Goal: Feedback & Contribution: Submit feedback/report problem

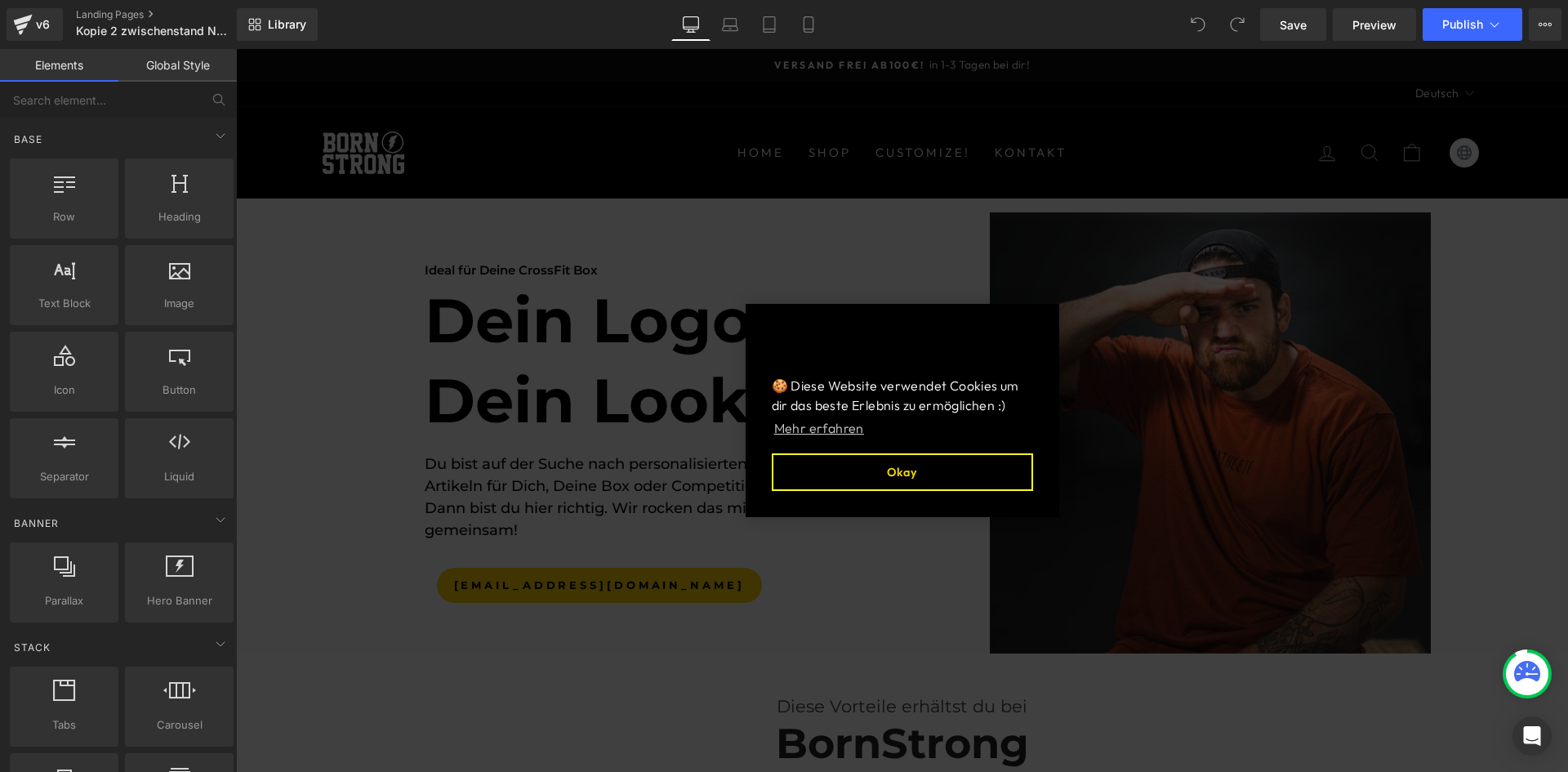
click at [922, 460] on button "Okay" at bounding box center [902, 472] width 261 height 38
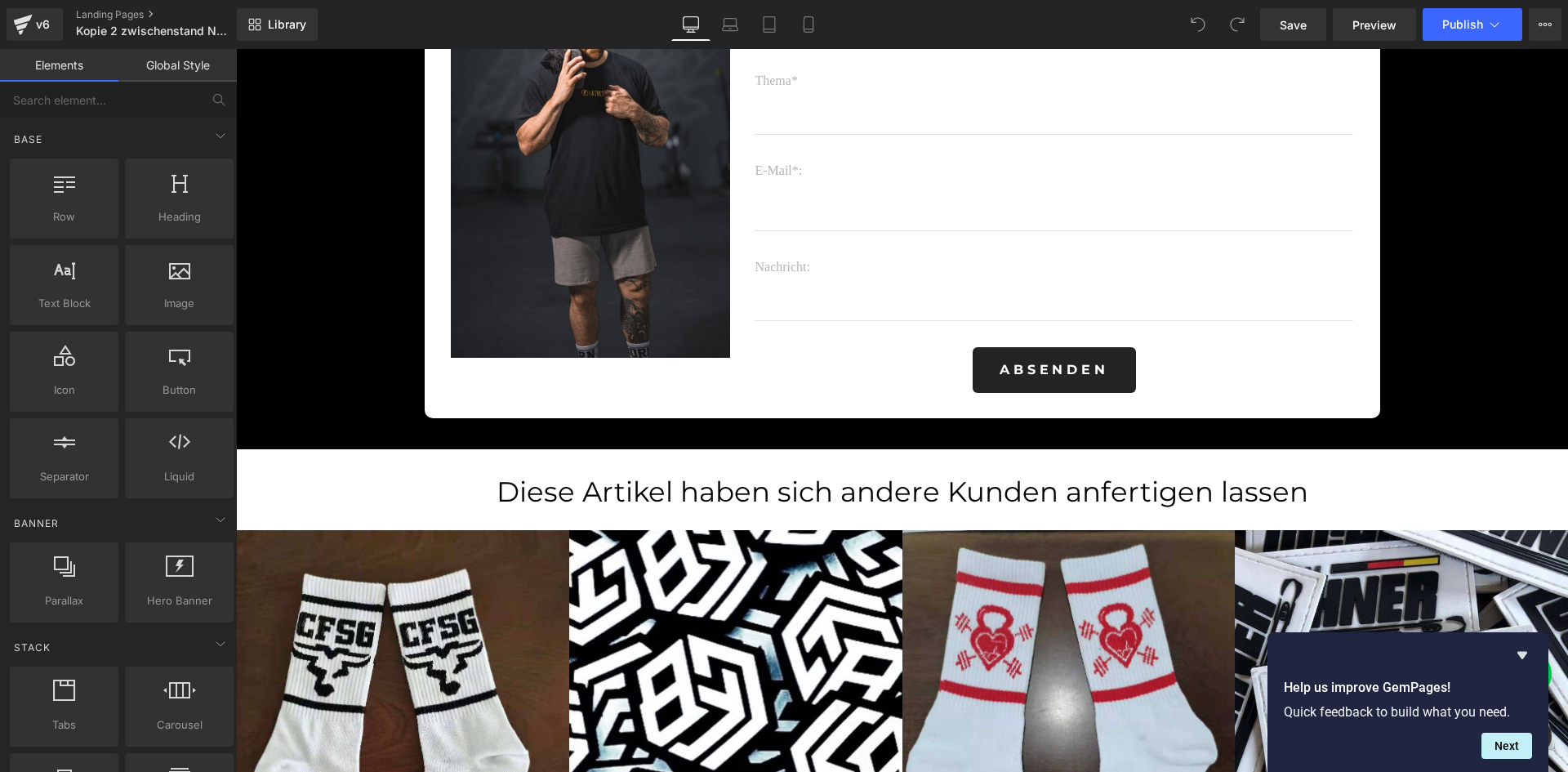
scroll to position [3294, 0]
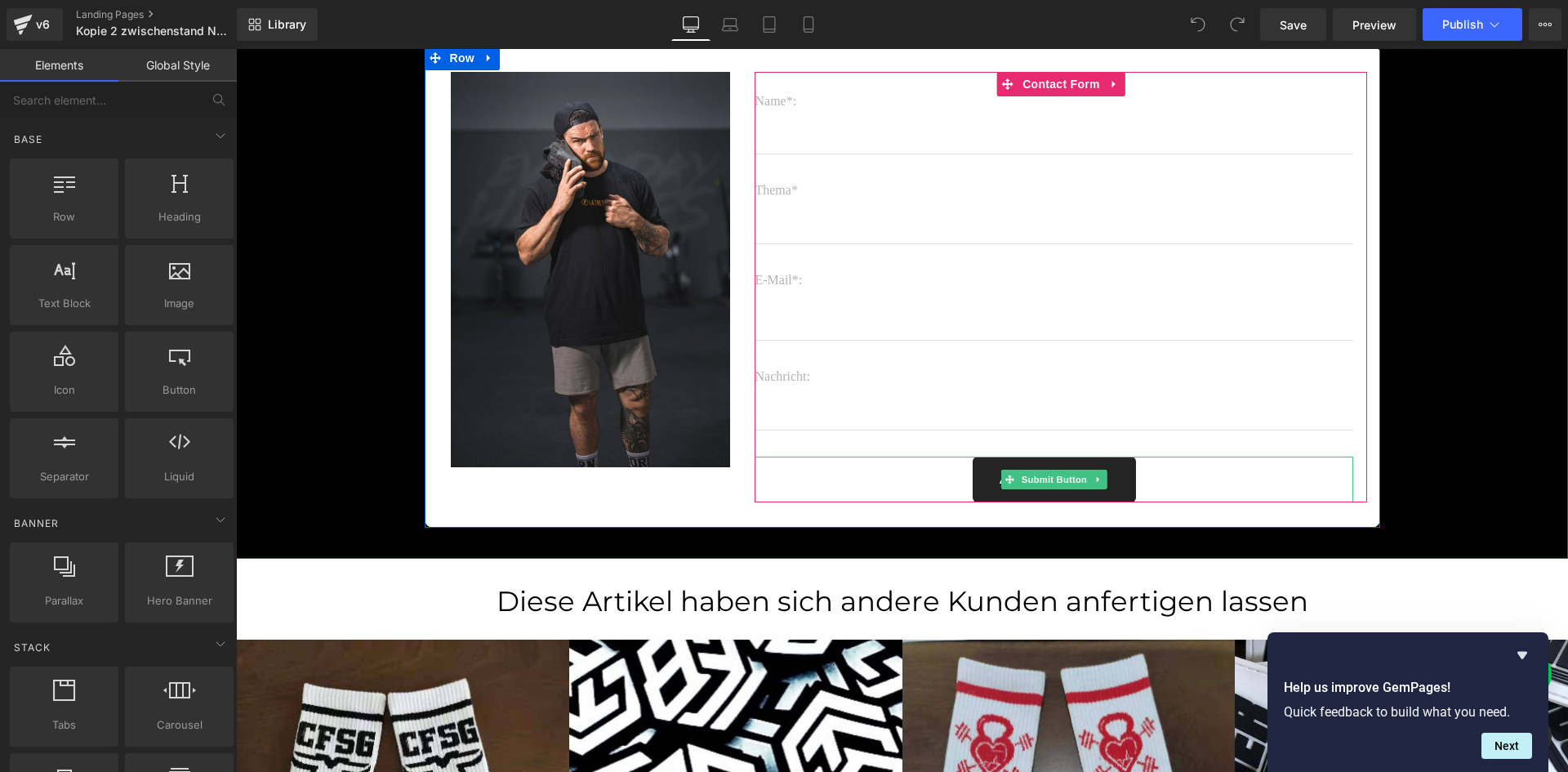
click at [1206, 468] on div "Absenden" at bounding box center [1053, 479] width 598 height 46
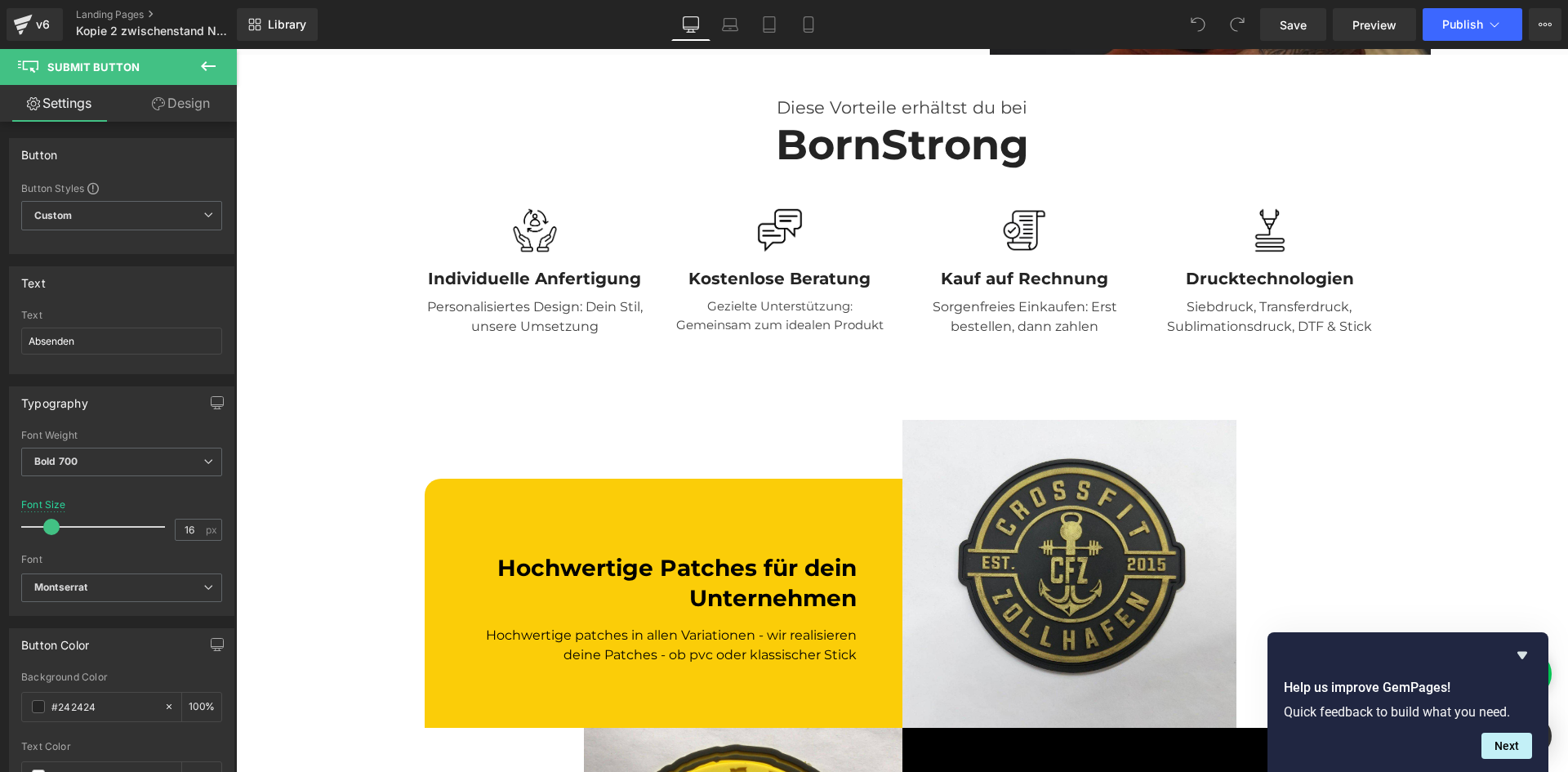
scroll to position [0, 0]
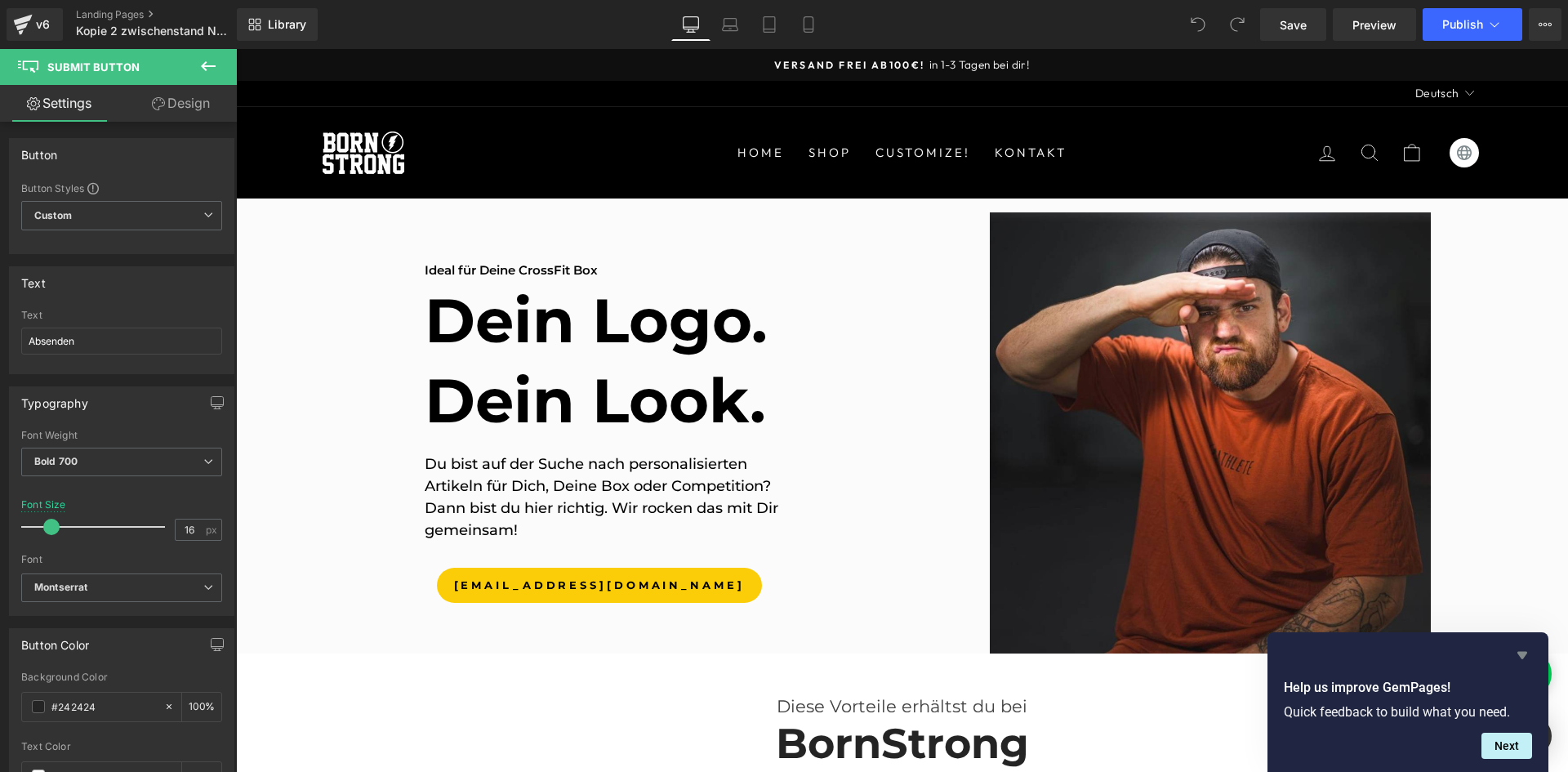
click at [1519, 659] on icon "Hide survey" at bounding box center [1522, 655] width 20 height 20
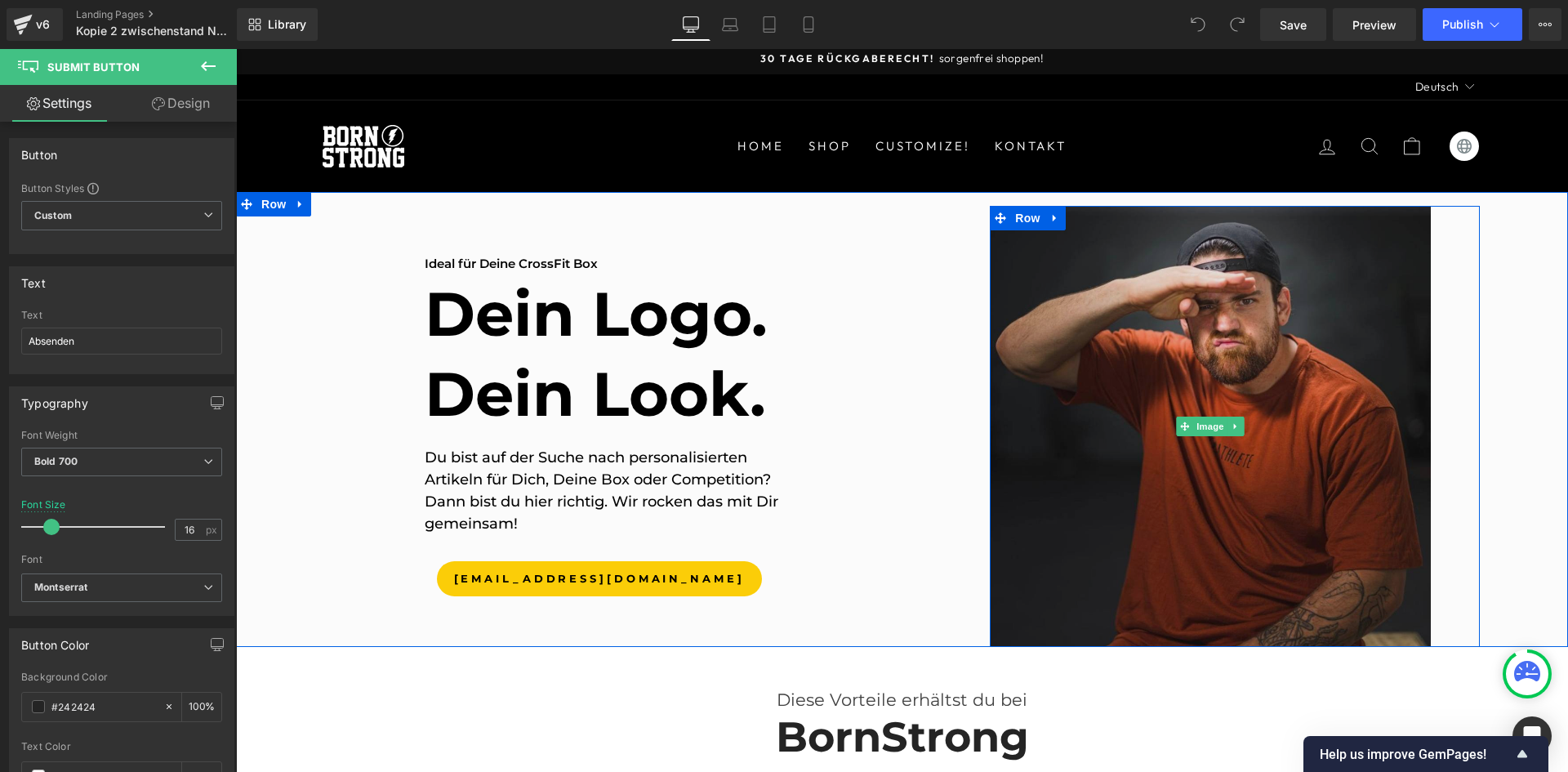
scroll to position [306, 0]
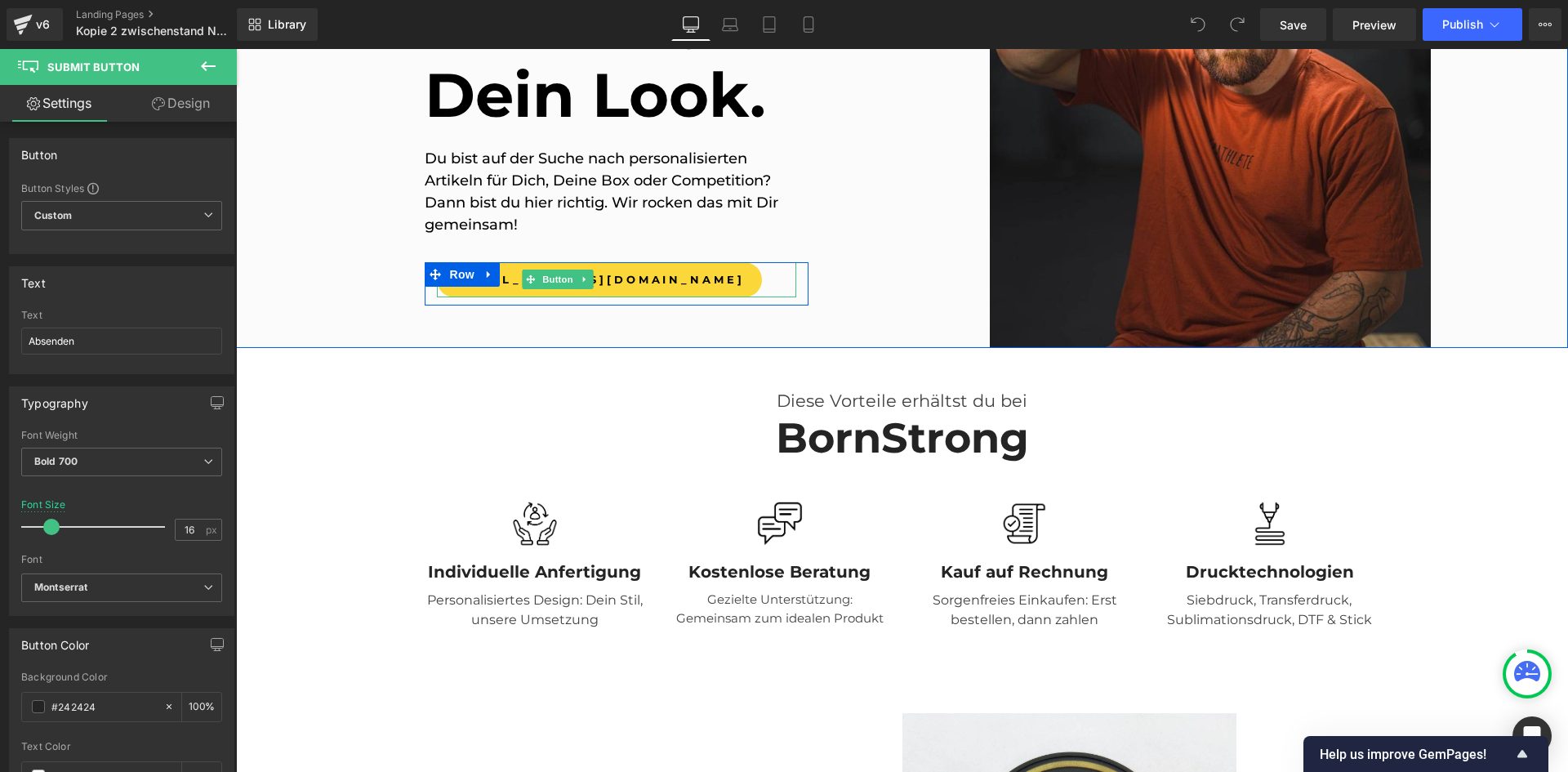
drag, startPoint x: 690, startPoint y: 279, endPoint x: 617, endPoint y: 283, distance: 73.1
click at [690, 279] on div "[EMAIL_ADDRESS][DOMAIN_NAME]" at bounding box center [616, 279] width 359 height 35
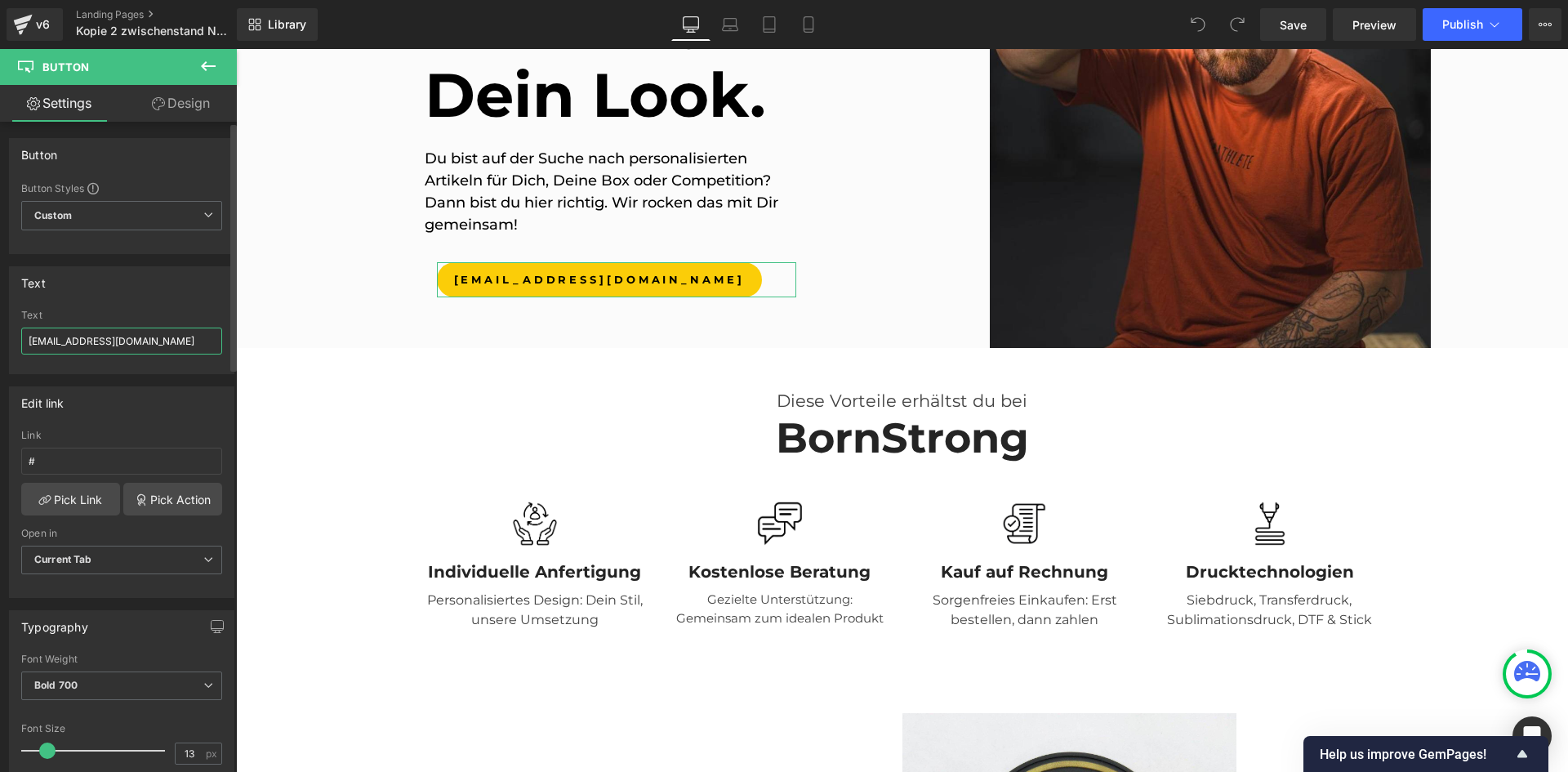
click at [117, 340] on input "[EMAIL_ADDRESS][DOMAIN_NAME]" at bounding box center [121, 340] width 201 height 27
click at [119, 464] on input "#" at bounding box center [121, 460] width 201 height 27
click at [58, 499] on link "Pick Link" at bounding box center [70, 499] width 99 height 33
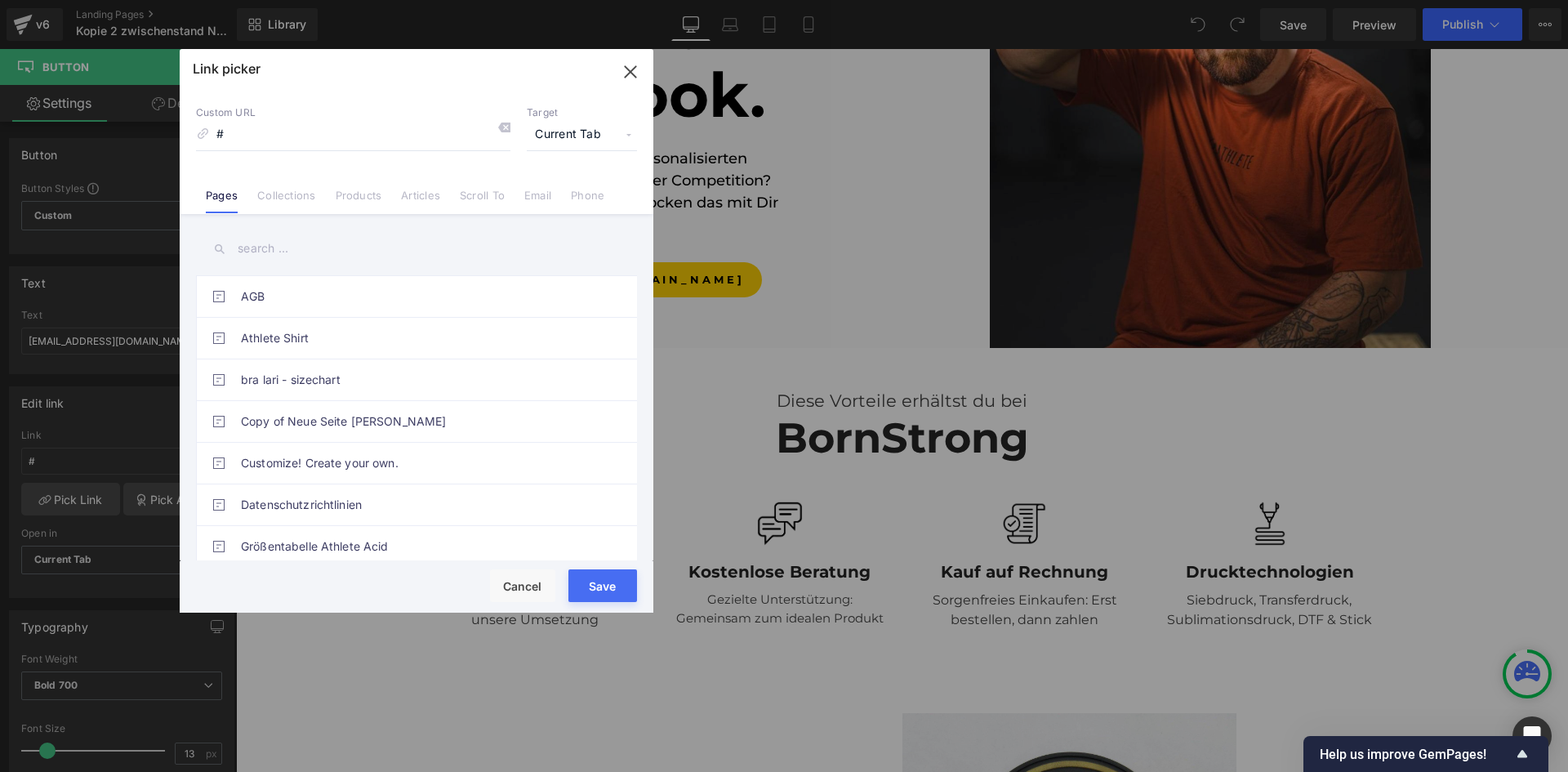
click at [482, 192] on link "Scroll To" at bounding box center [482, 200] width 45 height 25
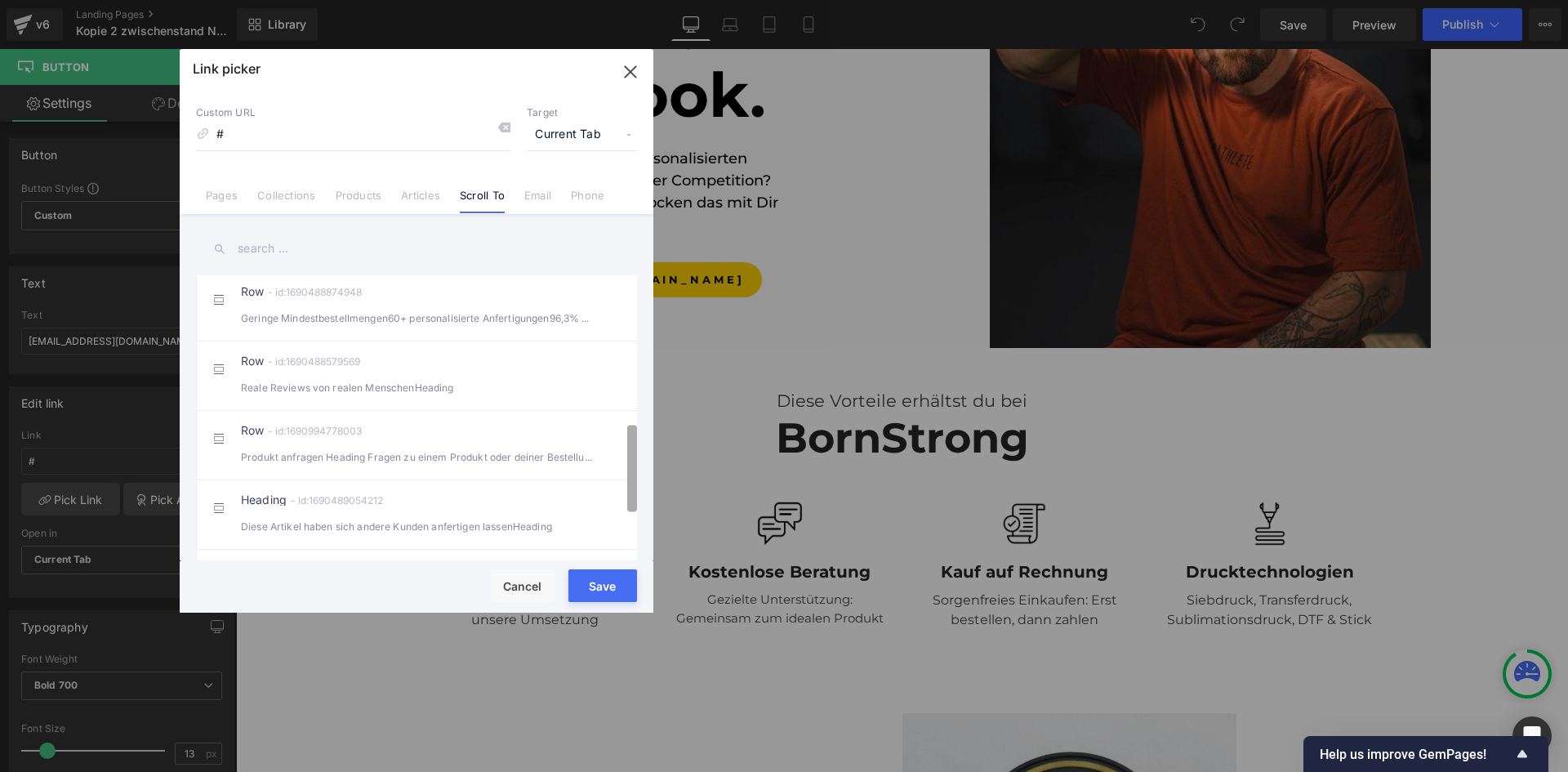
scroll to position [488, 0]
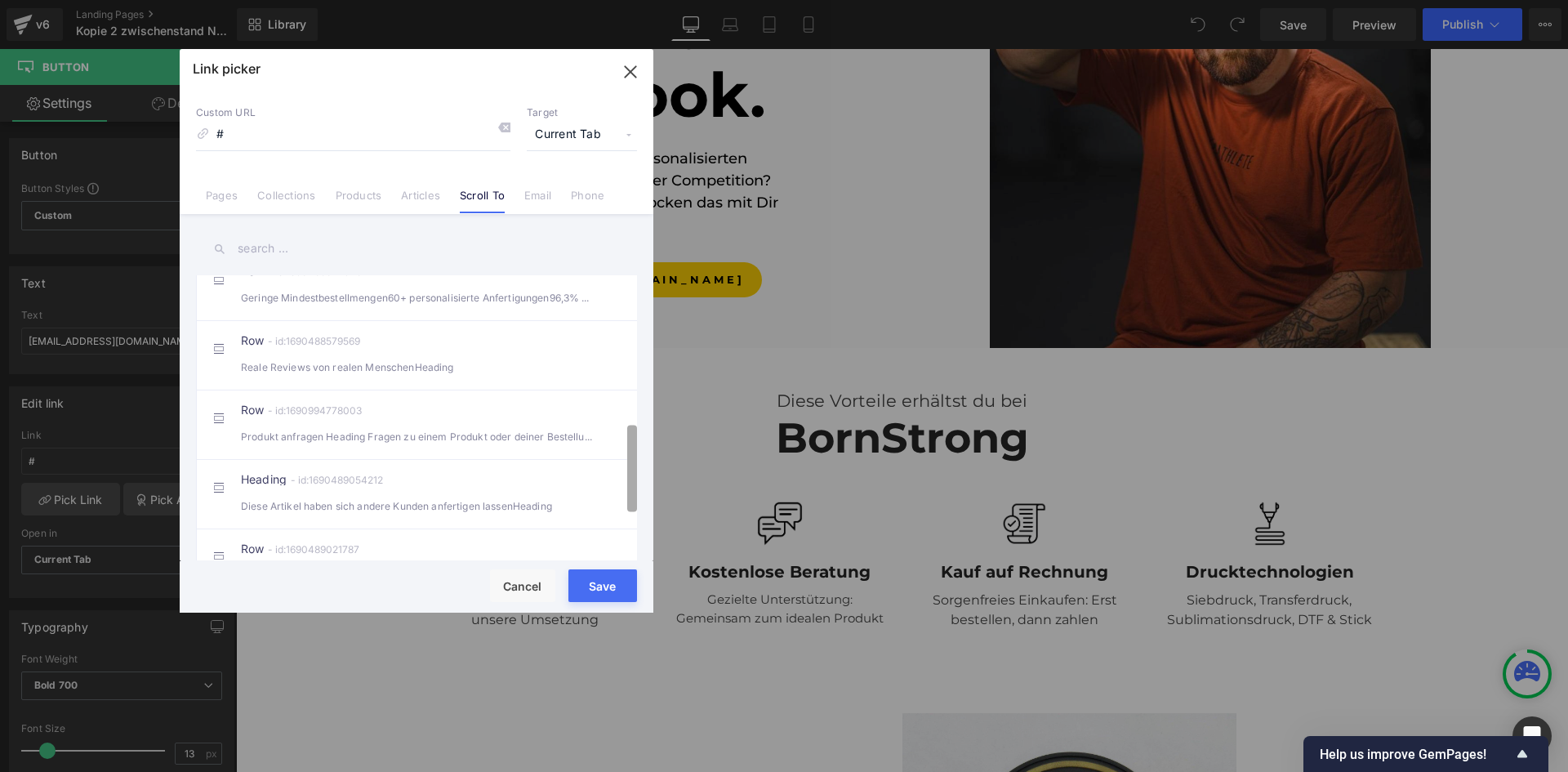
click at [627, 450] on b at bounding box center [632, 467] width 10 height 86
click at [470, 446] on div "Produkt anfragen Heading Fragen zu einem Produkt oder deiner Bestellung? Unse" at bounding box center [417, 436] width 351 height 17
type input "#r-1690994778003"
drag, startPoint x: 598, startPoint y: 581, endPoint x: 351, endPoint y: 497, distance: 260.9
click at [598, 581] on button "Save" at bounding box center [602, 585] width 68 height 33
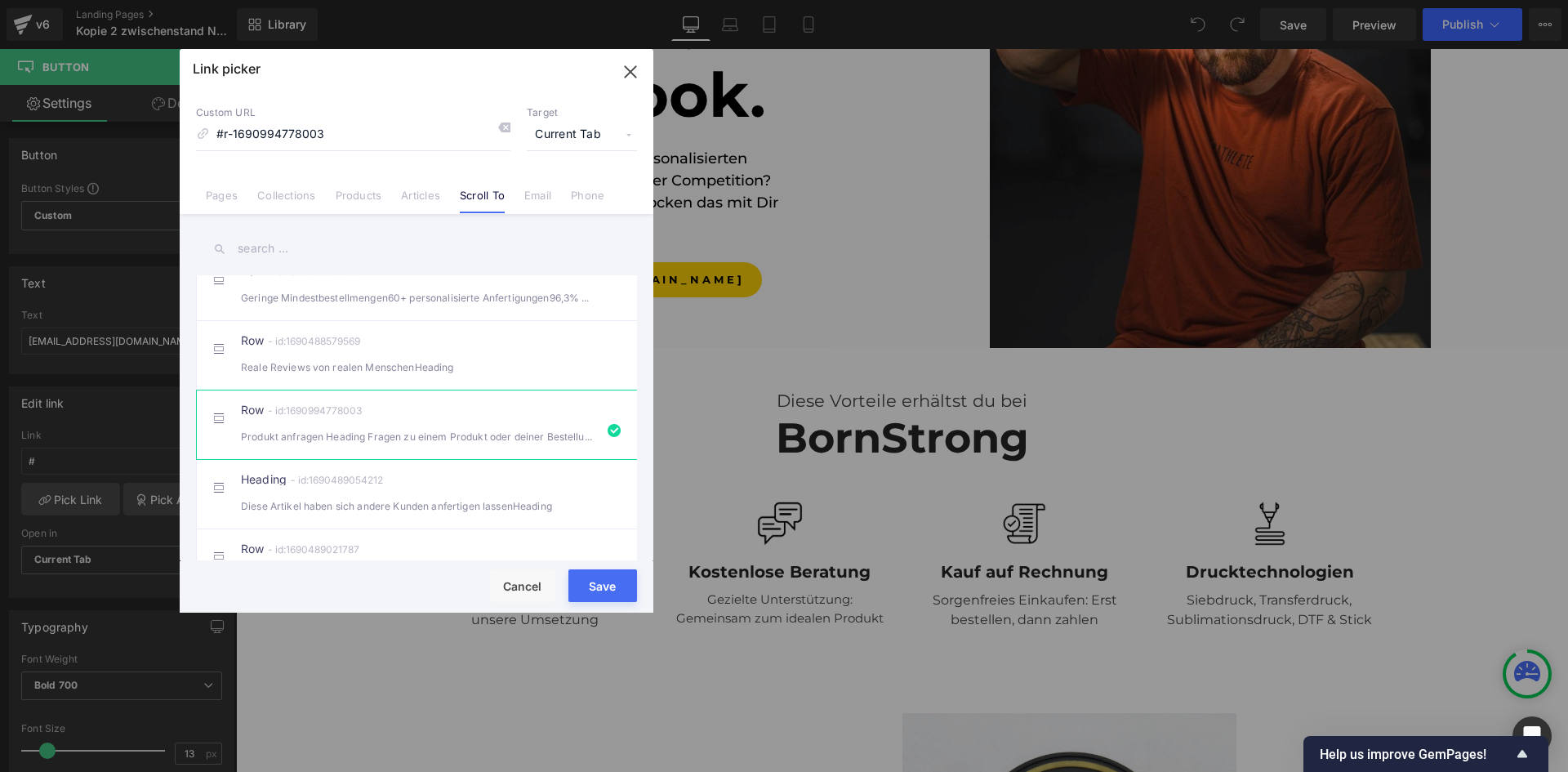
type input "#r-1690994778003"
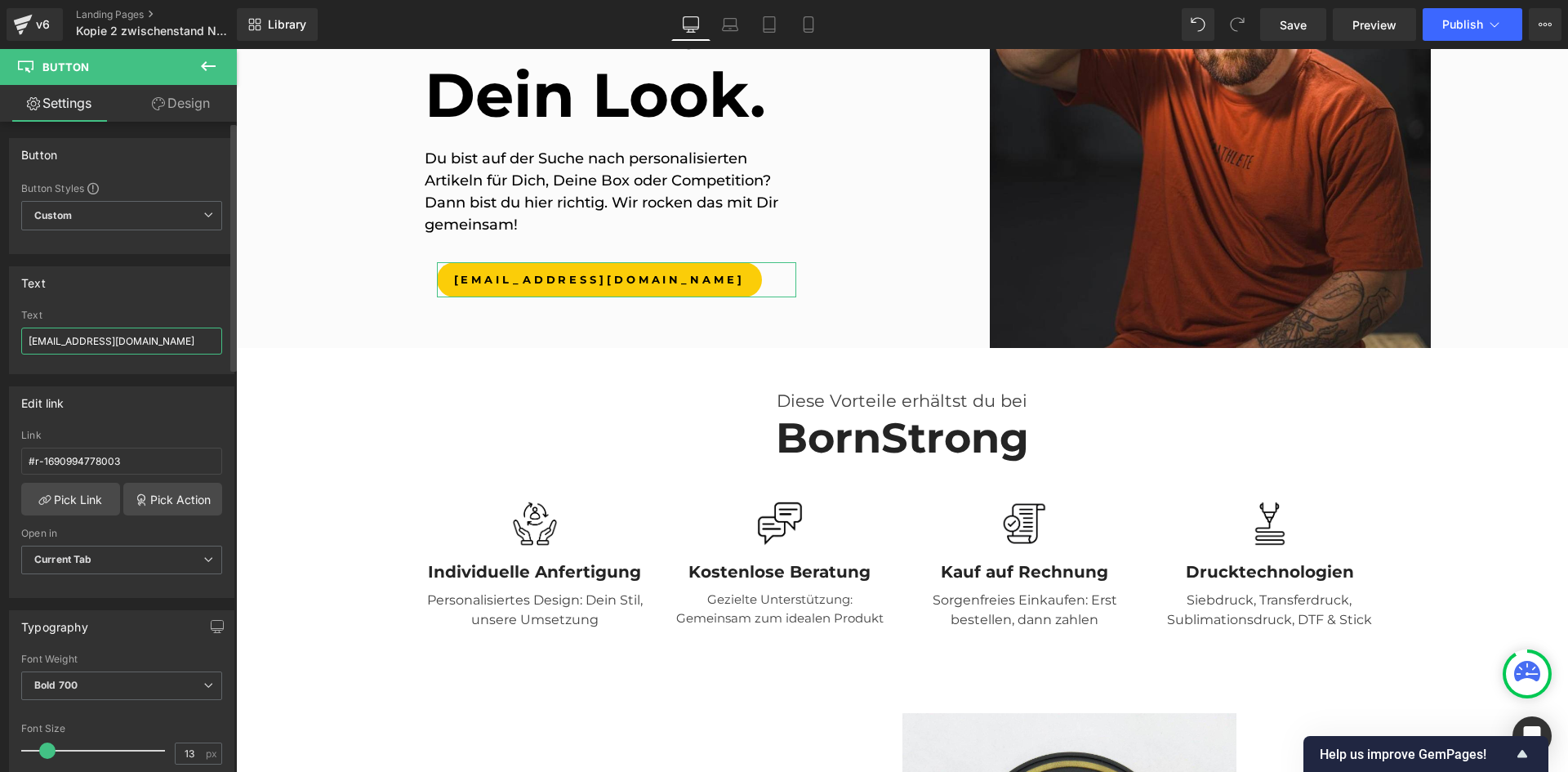
click at [132, 347] on input "[EMAIL_ADDRESS][DOMAIN_NAME]" at bounding box center [121, 340] width 201 height 27
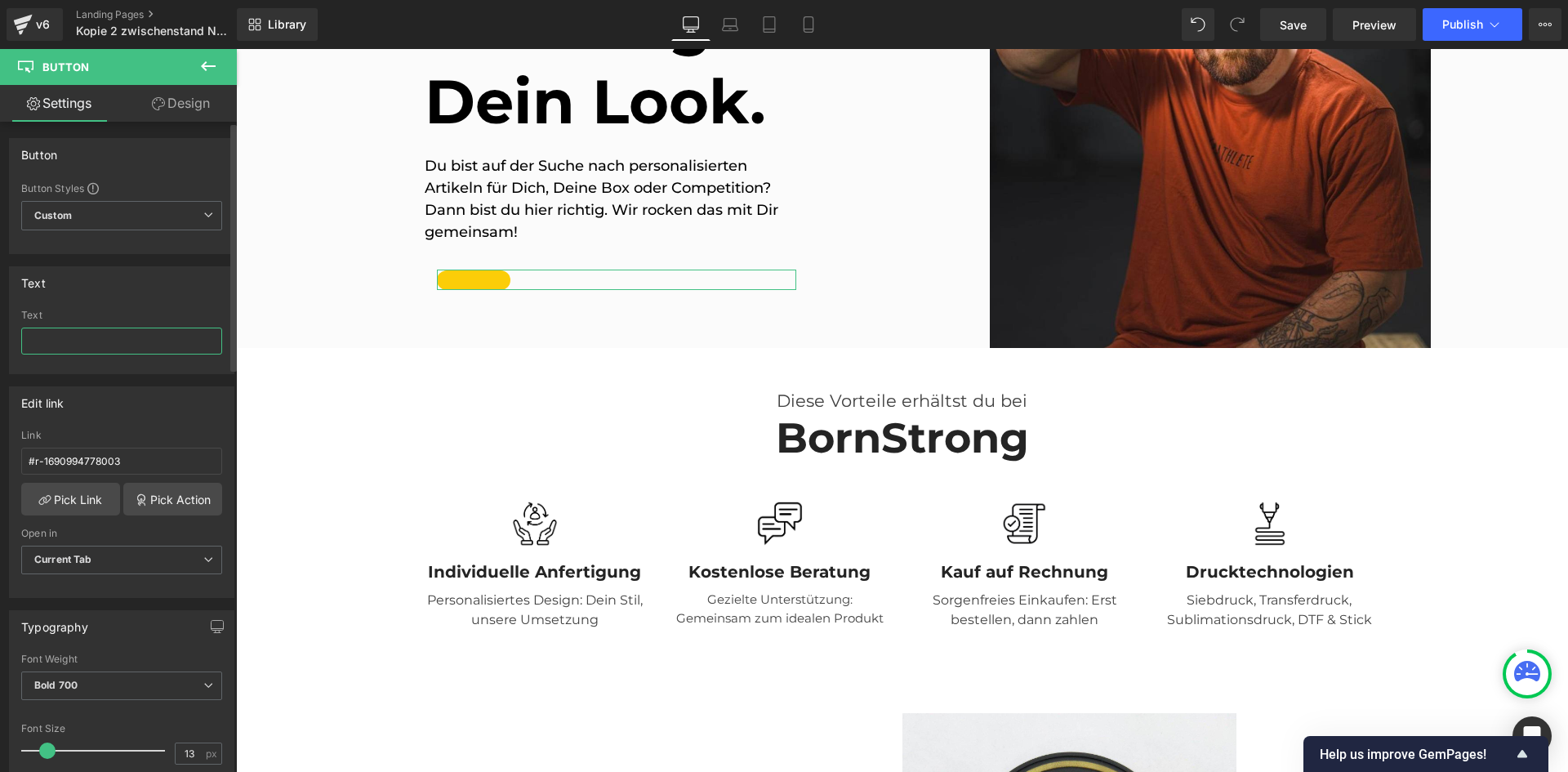
type input "P"
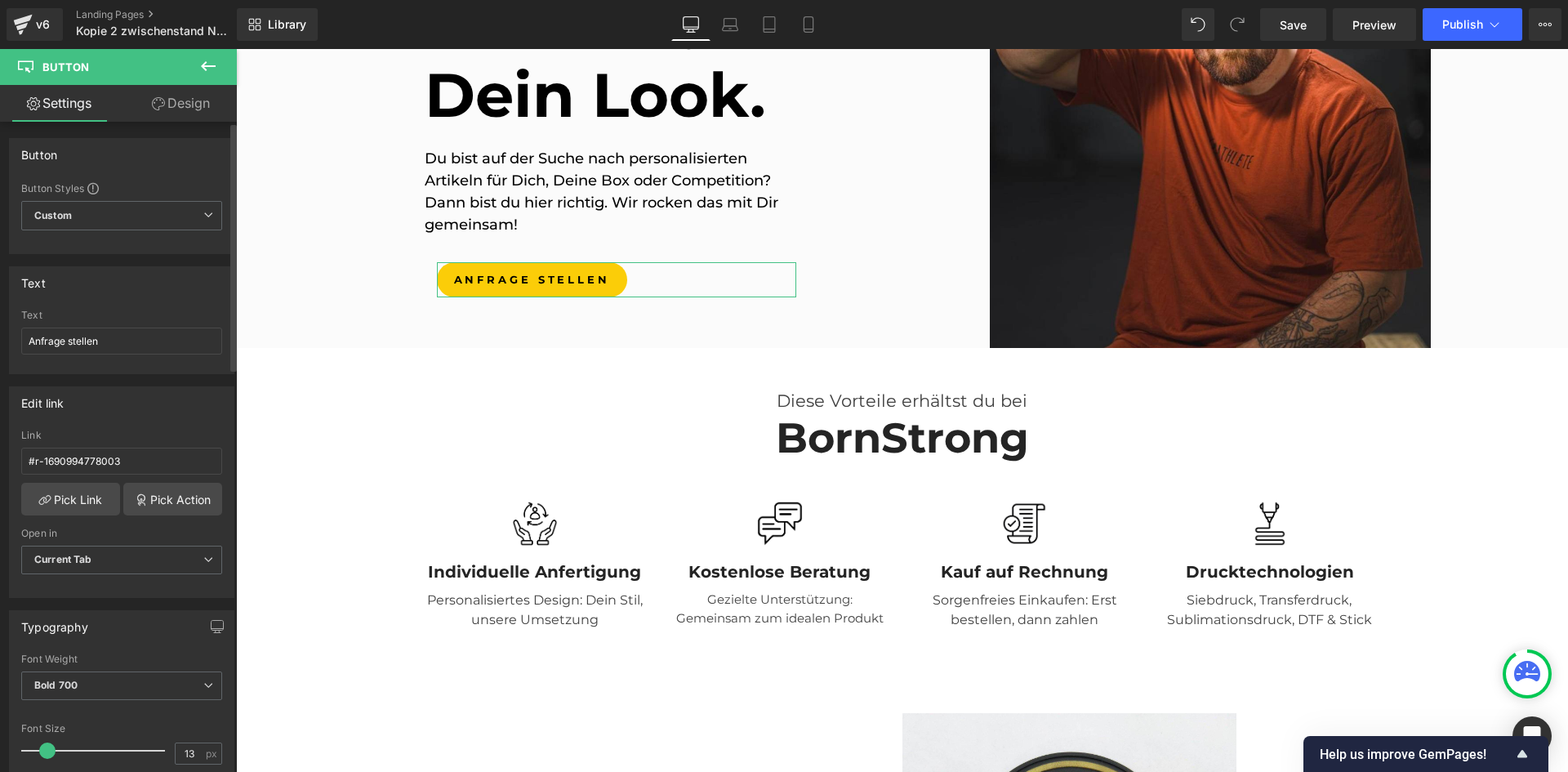
click at [172, 396] on div "Edit link" at bounding box center [122, 402] width 224 height 31
click at [33, 340] on input "Anfrage stellen" at bounding box center [121, 340] width 201 height 27
type input "Schnellanfrage stellen"
click at [114, 377] on div "Edit link #r-1690994778003 Link #r-1690994778003 Pick Link Pick Action Current …" at bounding box center [122, 486] width 244 height 224
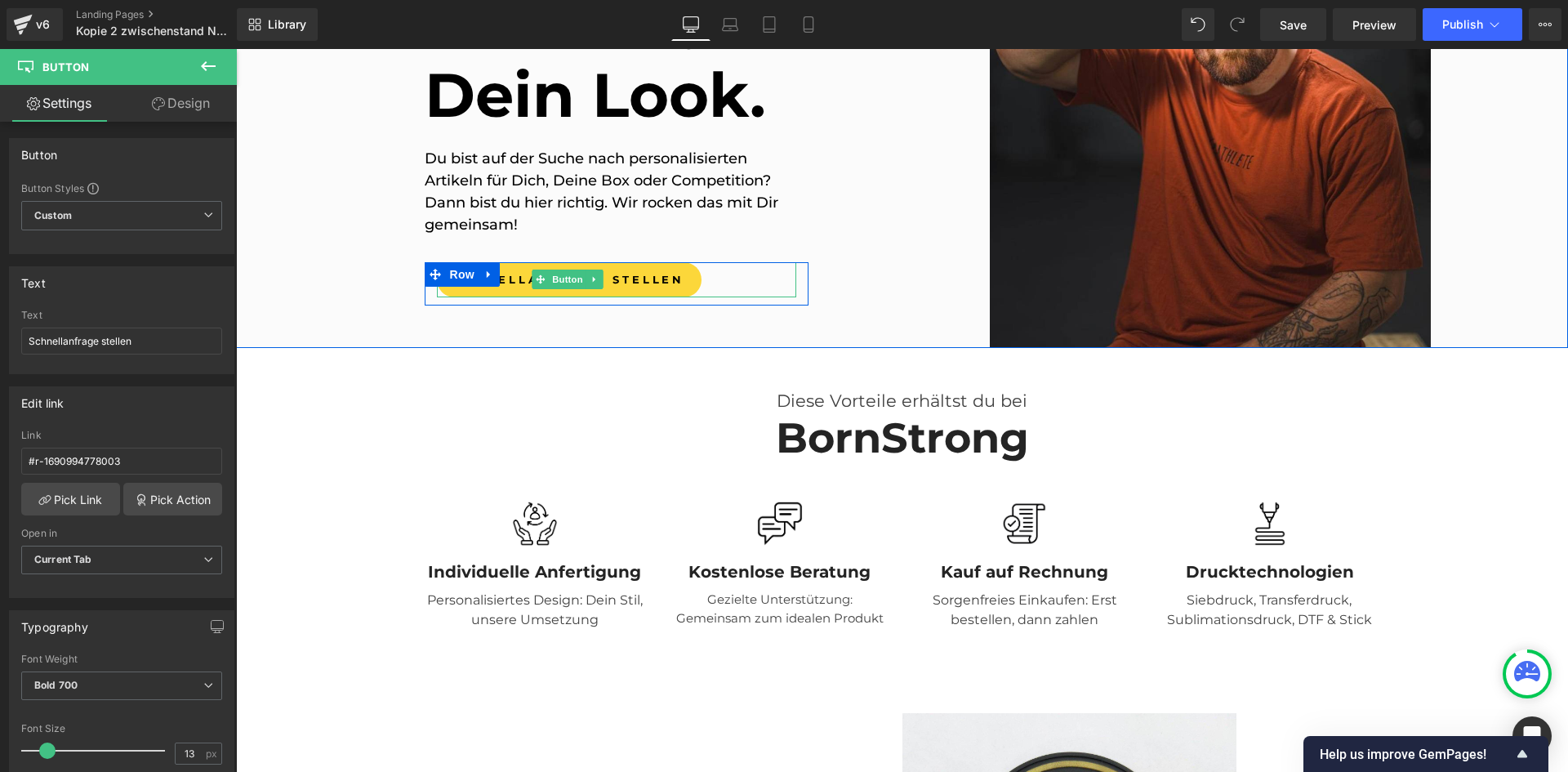
click at [629, 273] on span "Schnellanfrage stellen" at bounding box center [569, 279] width 231 height 15
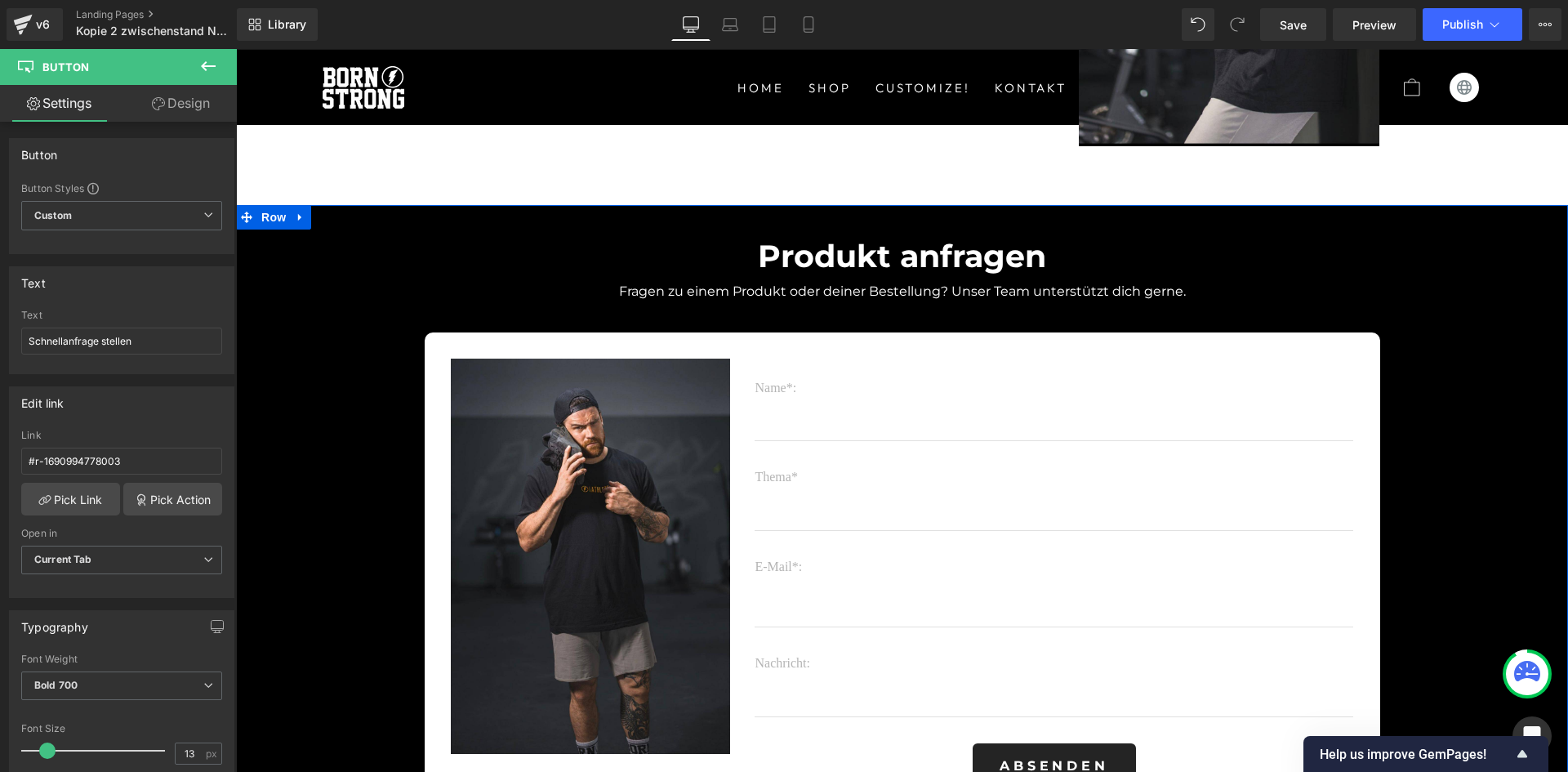
scroll to position [3002, 0]
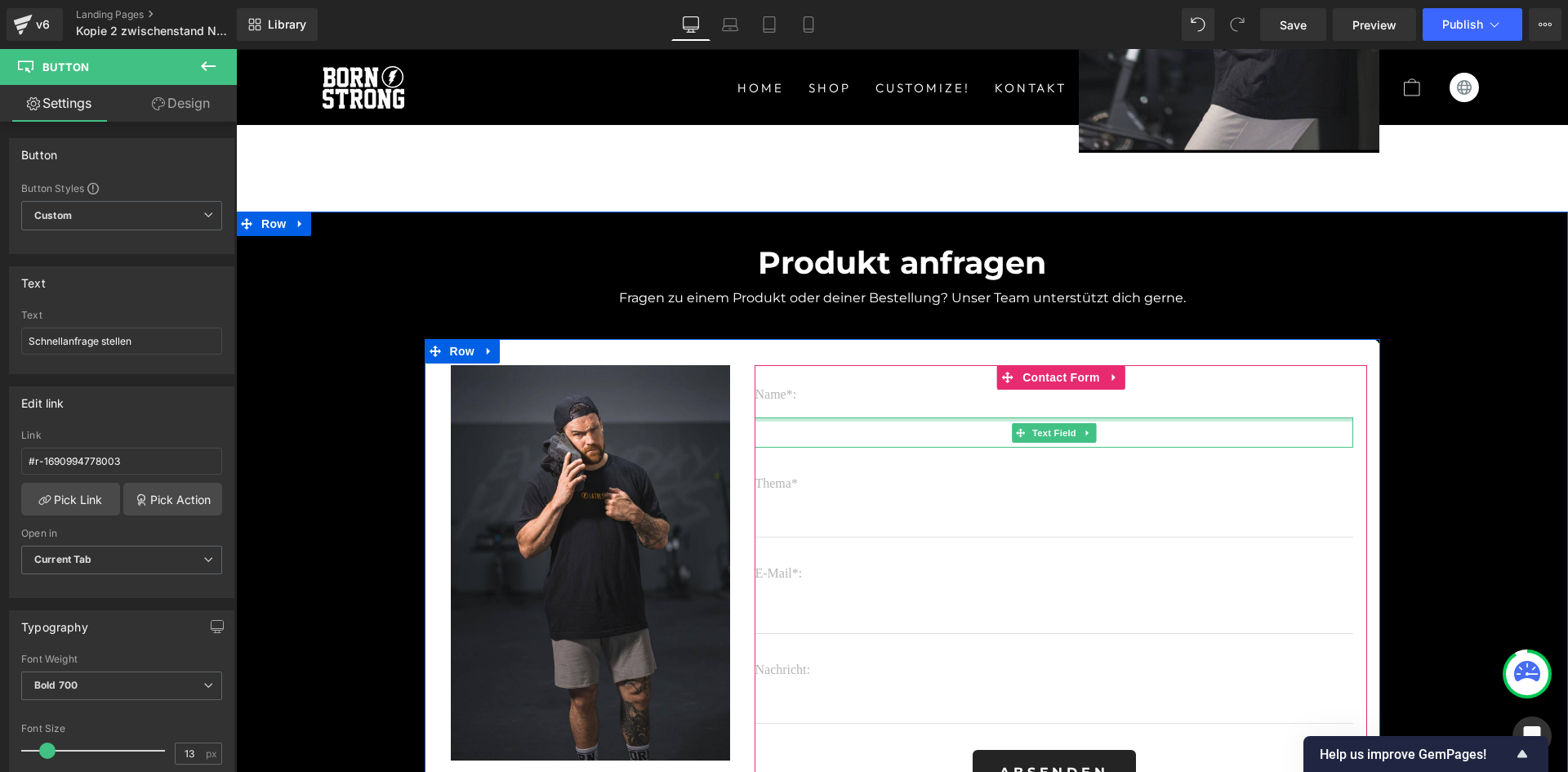
click at [934, 419] on div at bounding box center [1053, 420] width 598 height 4
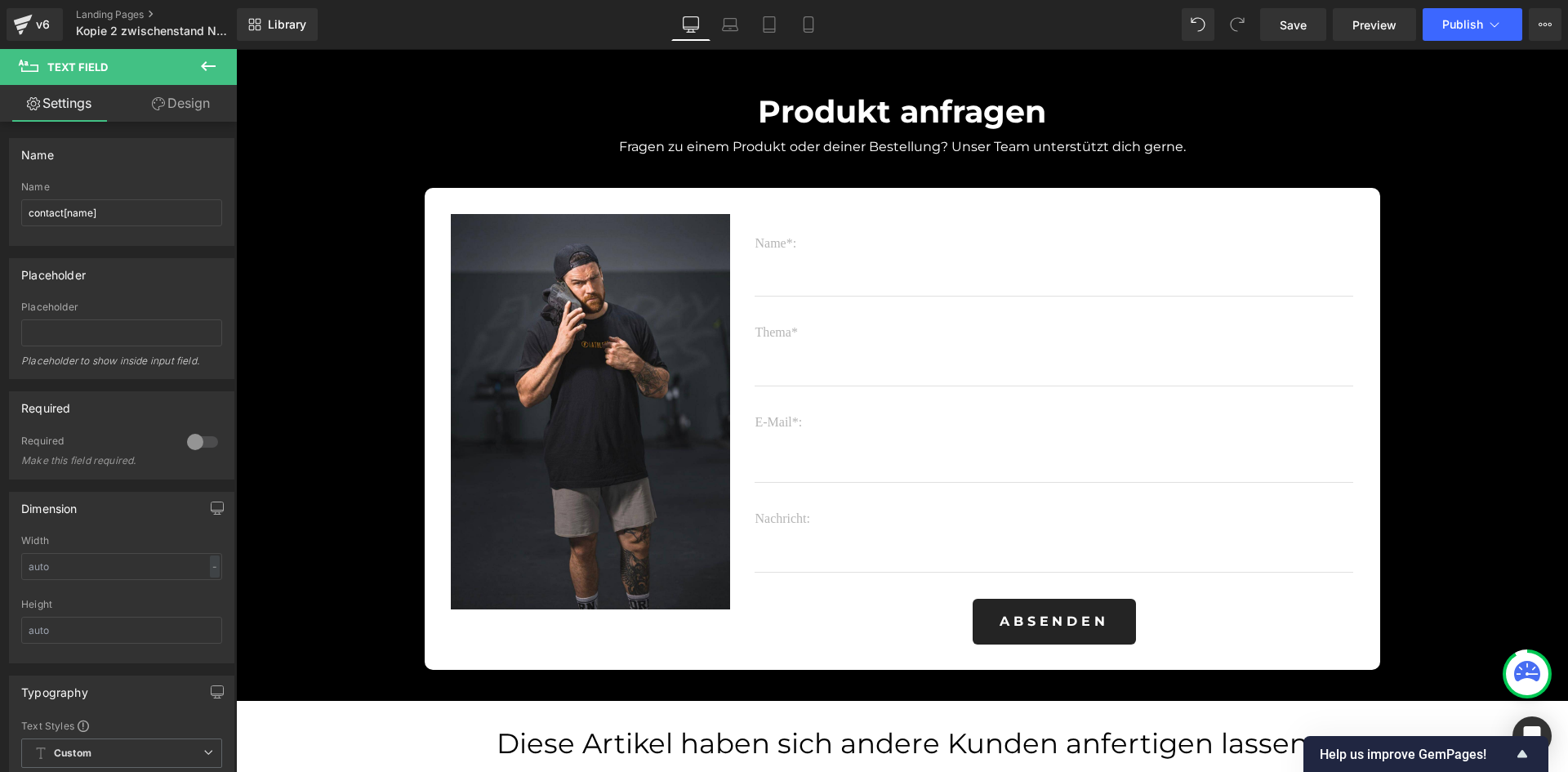
scroll to position [3134, 0]
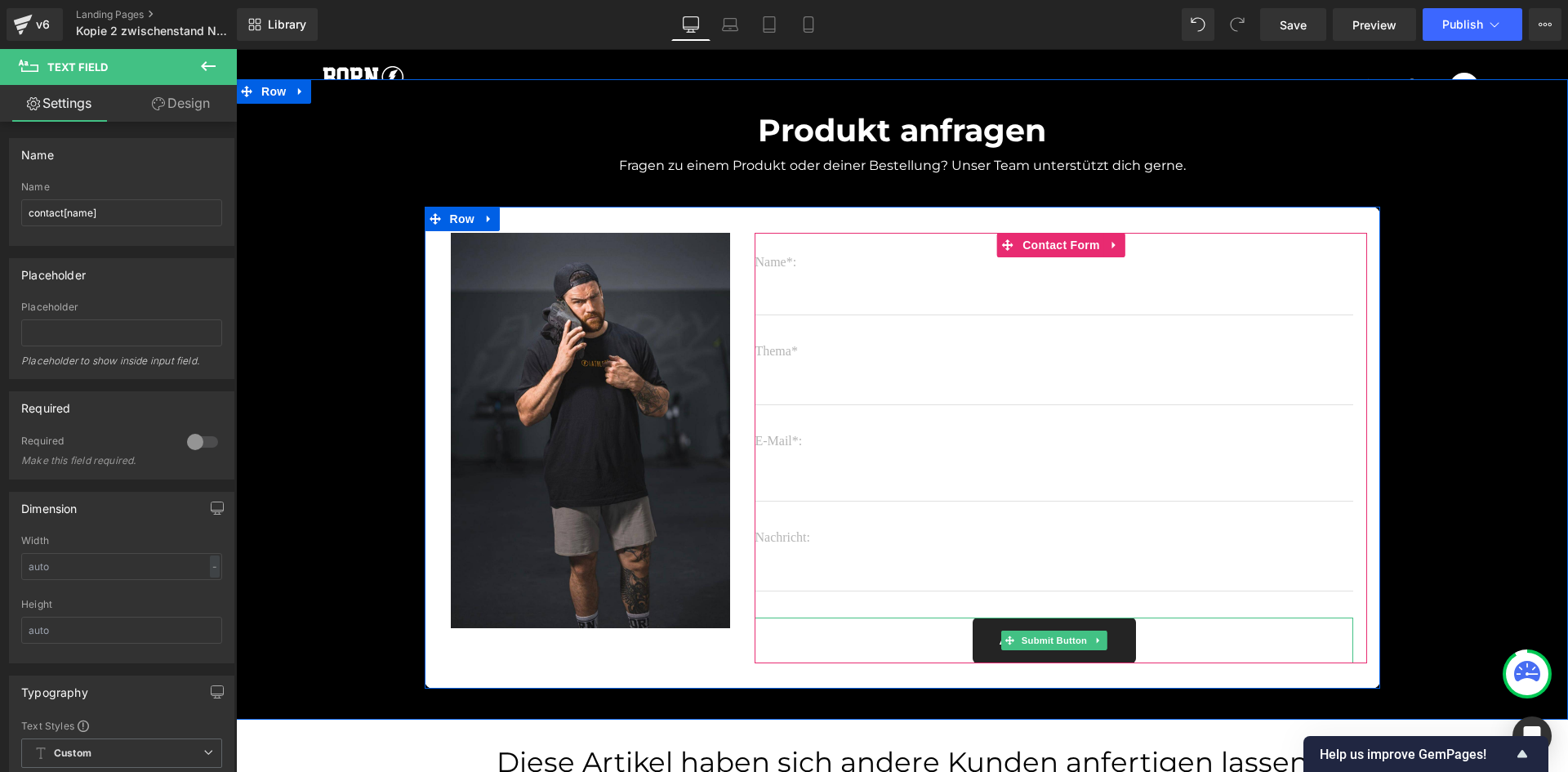
click at [1170, 640] on div "Absenden" at bounding box center [1053, 640] width 598 height 46
